Goal: Task Accomplishment & Management: Manage account settings

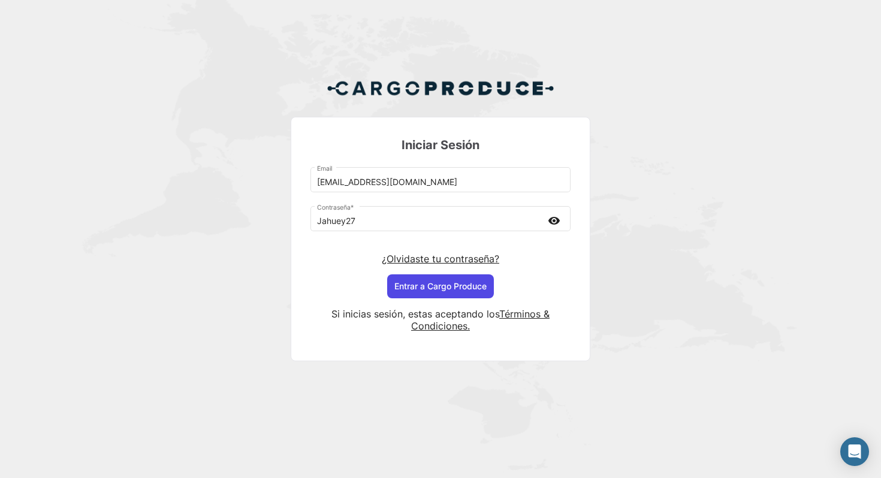
click at [438, 291] on button "Entrar a Cargo Produce" at bounding box center [440, 287] width 107 height 24
click at [449, 292] on button "Entrar a Cargo Produce" at bounding box center [440, 287] width 107 height 24
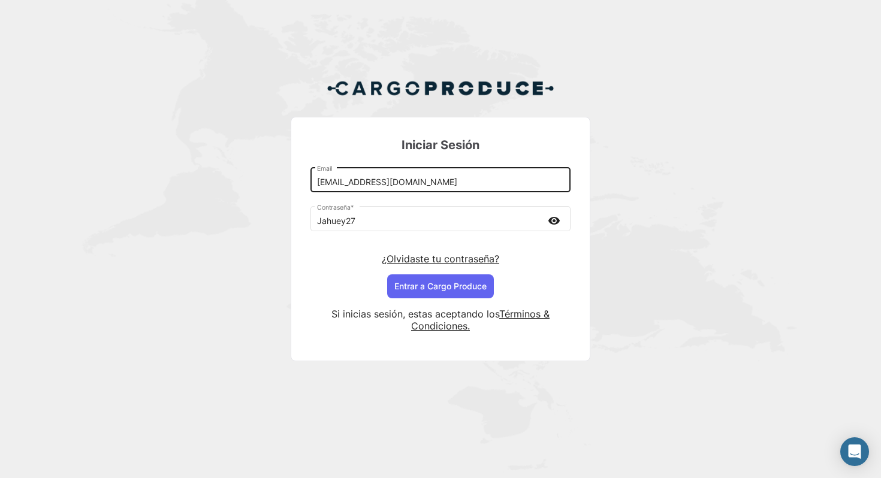
click at [409, 177] on div "[EMAIL_ADDRESS][DOMAIN_NAME] Email" at bounding box center [441, 179] width 248 height 28
drag, startPoint x: 405, startPoint y: 183, endPoint x: 252, endPoint y: 177, distance: 153.0
click at [253, 177] on div "Iniciar Sesión [EMAIL_ADDRESS][DOMAIN_NAME] Email Jahuey27 Contraseña * visibil…" at bounding box center [440, 225] width 881 height 450
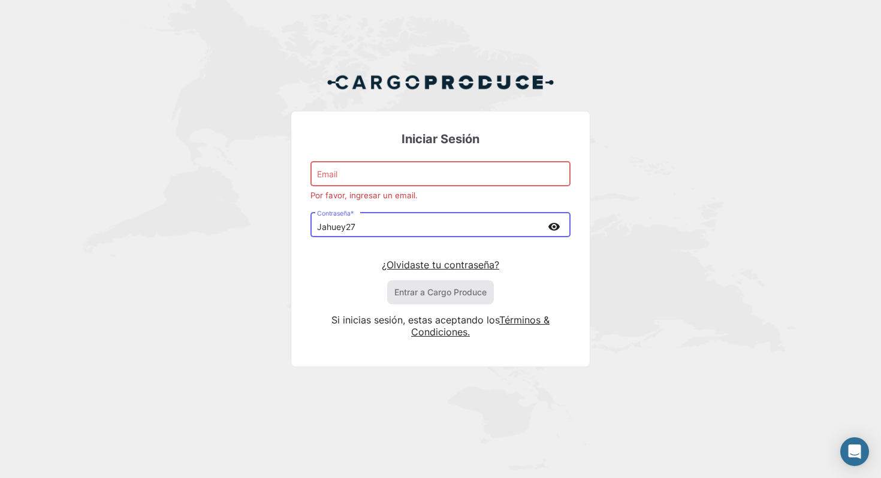
drag, startPoint x: 367, startPoint y: 228, endPoint x: 288, endPoint y: 223, distance: 79.3
click at [288, 223] on div "Iniciar Sesión Email Por favor, ingresar un email. Jahuey27 Contraseña * visibi…" at bounding box center [440, 225] width 881 height 450
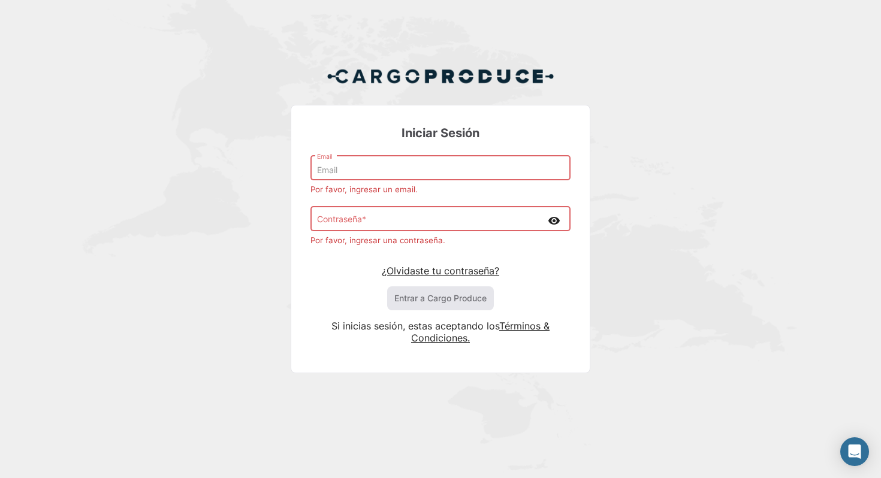
click at [352, 171] on input "Email" at bounding box center [441, 170] width 248 height 10
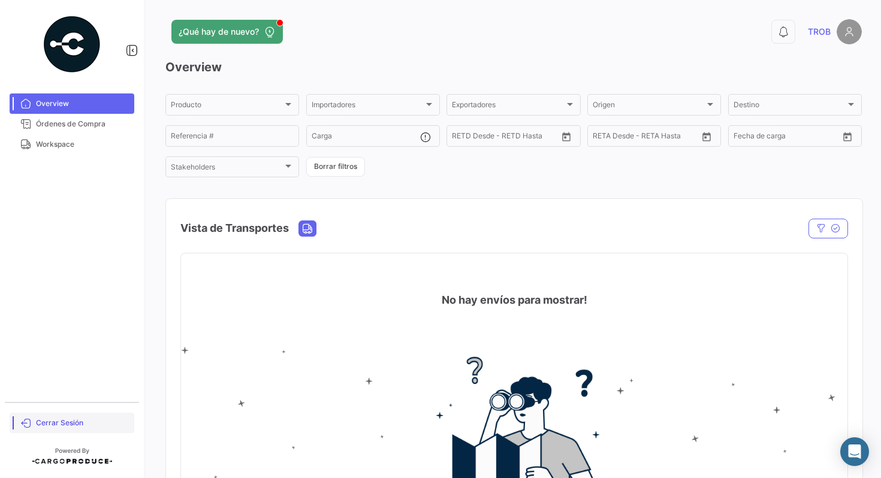
click at [65, 418] on span "Cerrar Sesión" at bounding box center [83, 423] width 94 height 11
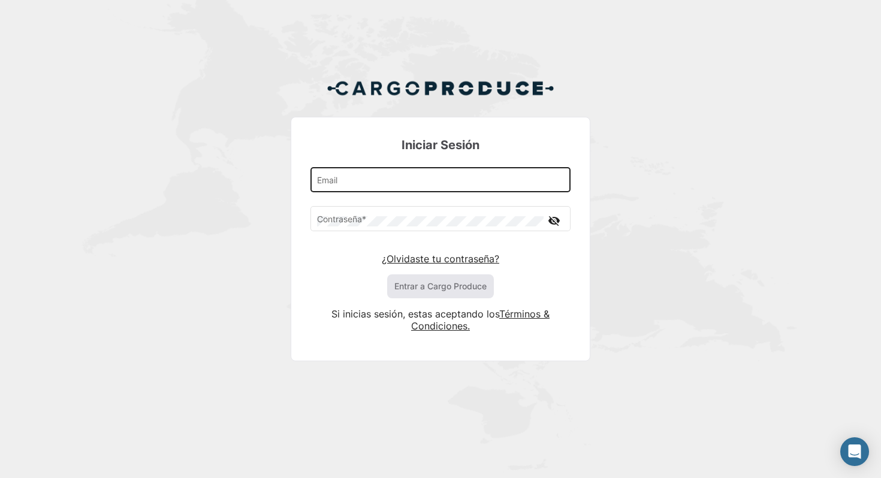
click at [365, 183] on input "Email" at bounding box center [441, 182] width 248 height 10
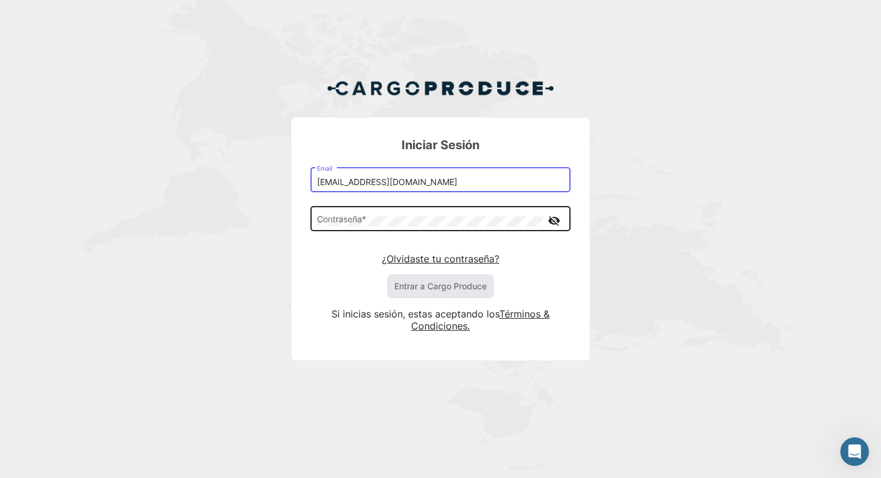
type input "[EMAIL_ADDRESS][DOMAIN_NAME]"
click at [365, 228] on div "Contraseña *" at bounding box center [430, 218] width 227 height 28
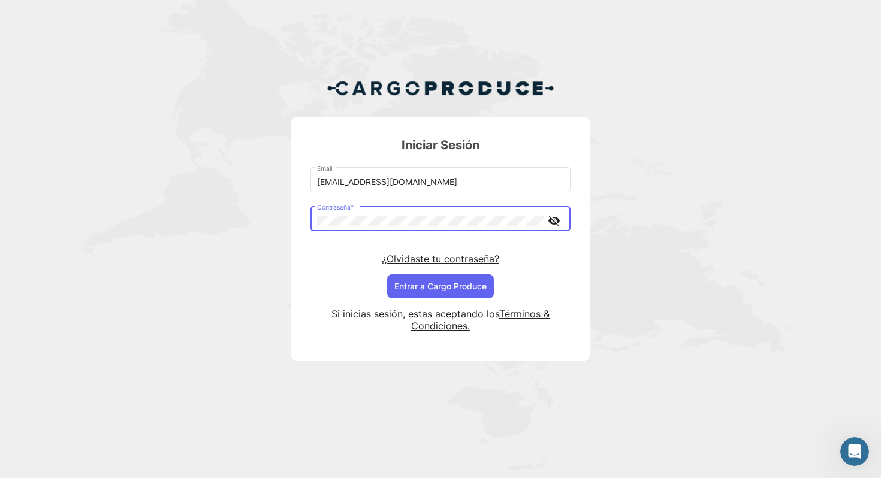
click at [552, 222] on mat-icon "visibility_off" at bounding box center [554, 220] width 14 height 15
click at [410, 290] on button "Entrar a Cargo Produce" at bounding box center [440, 287] width 107 height 24
